Goal: Find specific page/section: Locate a particular part of the current website

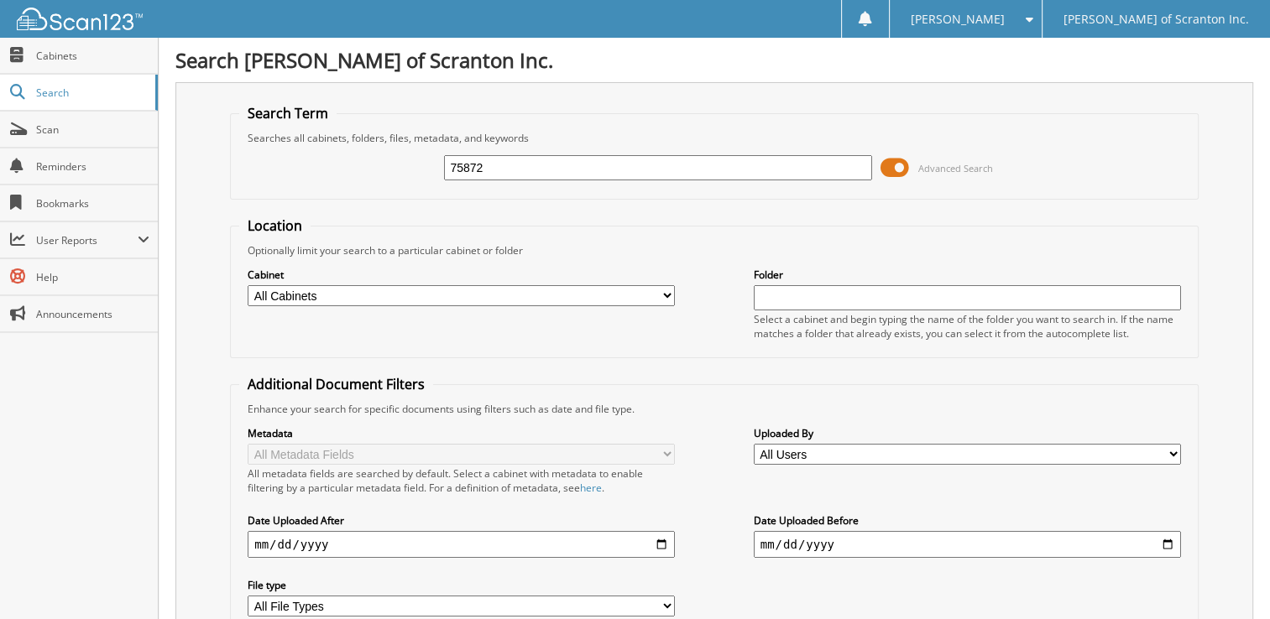
type input "75872"
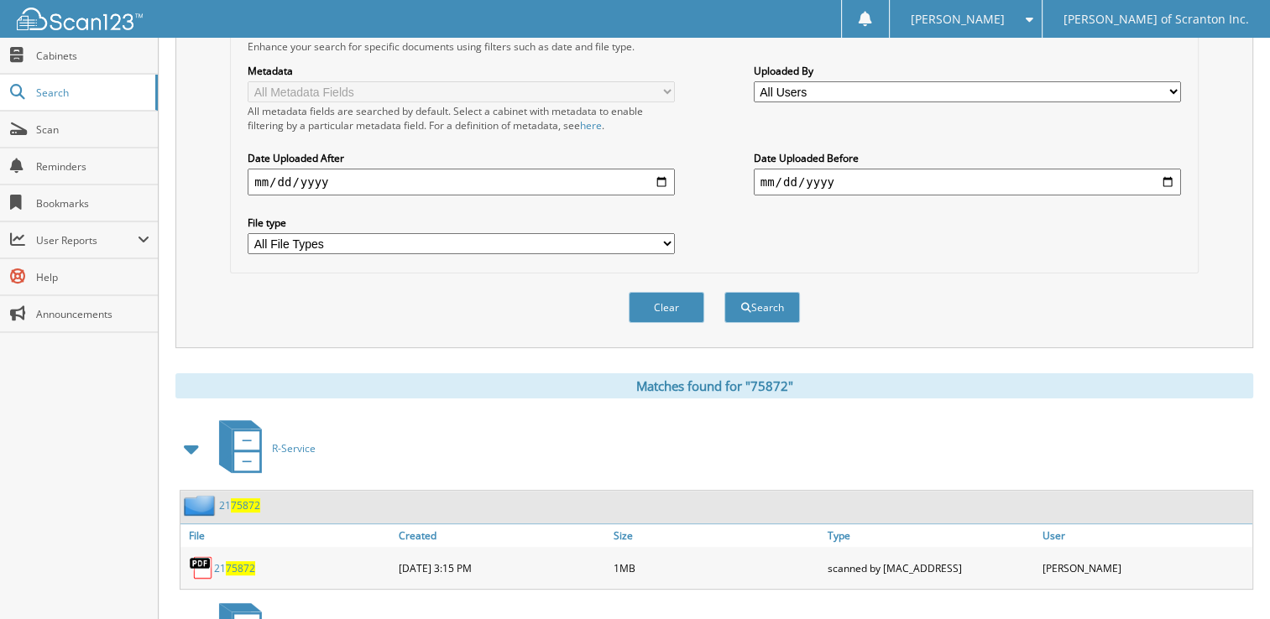
scroll to position [573, 0]
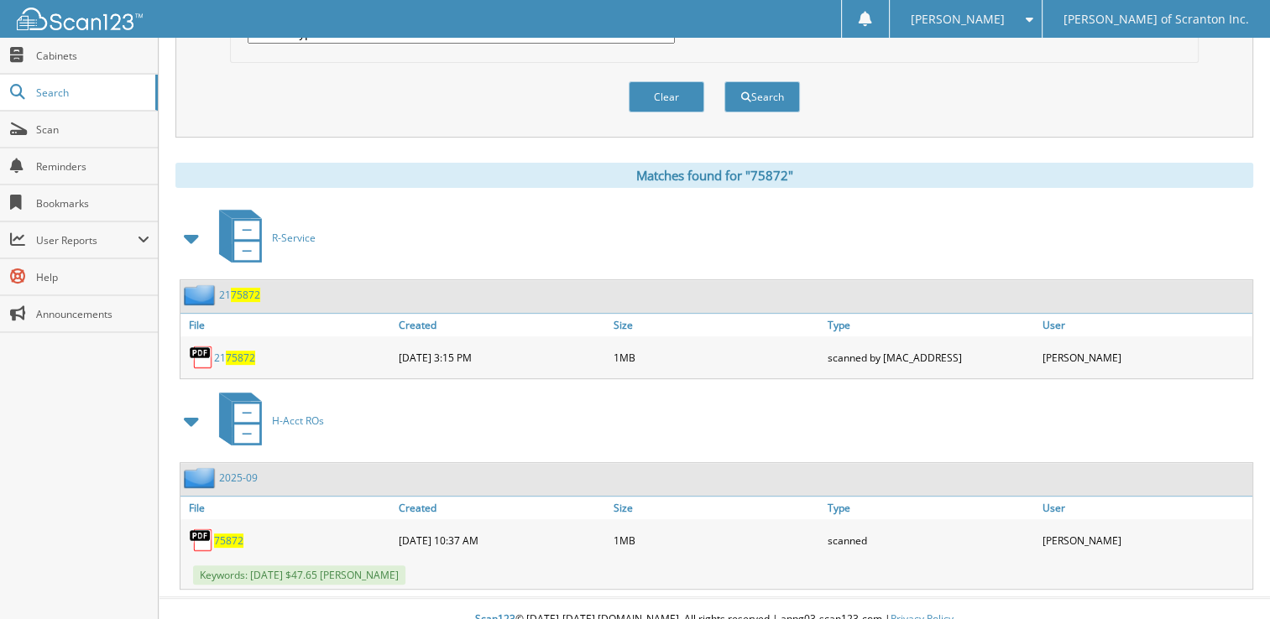
click at [230, 534] on span "75872" at bounding box center [228, 541] width 29 height 14
